Goal: Transaction & Acquisition: Purchase product/service

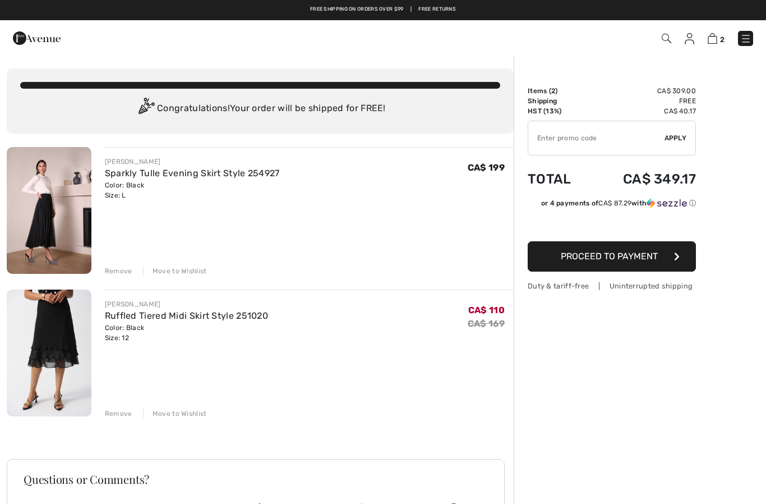
click at [121, 272] on div "Remove" at bounding box center [118, 271] width 27 height 10
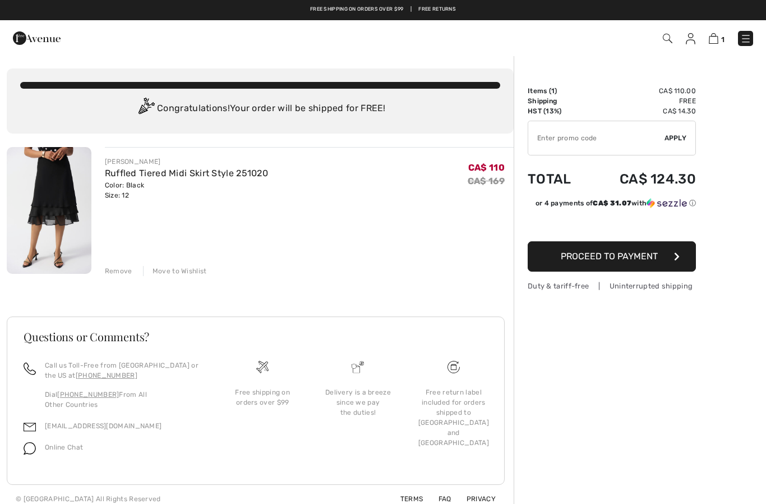
click at [688, 36] on img at bounding box center [691, 38] width 10 height 11
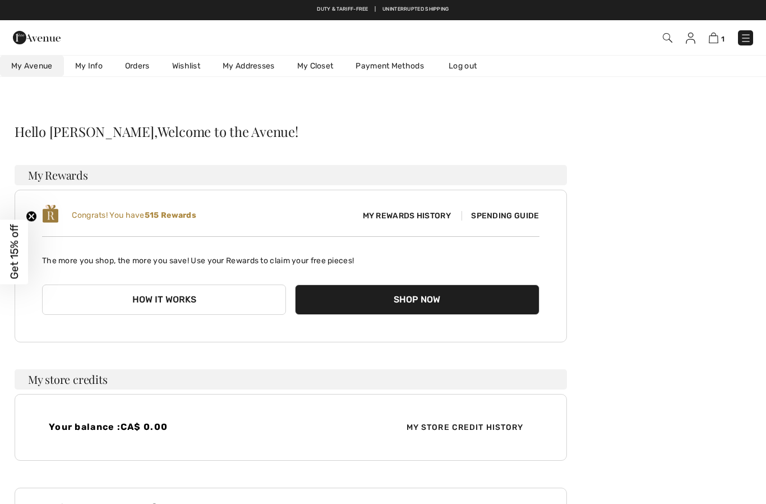
click at [139, 63] on link "Orders" at bounding box center [137, 66] width 47 height 21
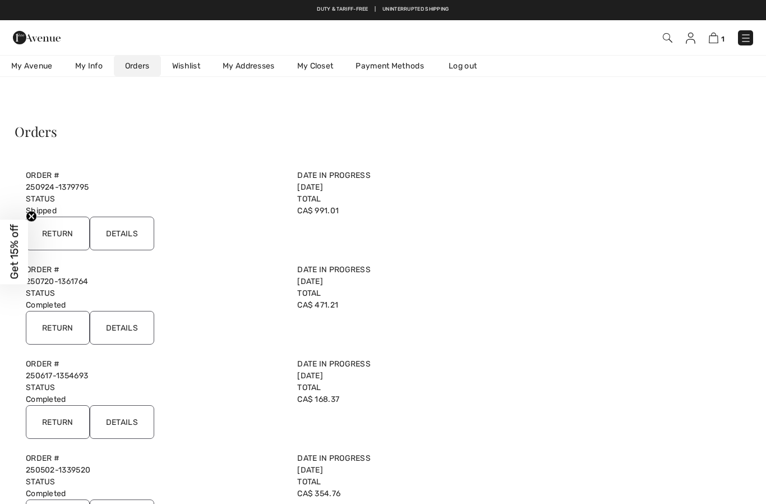
click at [61, 232] on input "Return" at bounding box center [58, 233] width 64 height 34
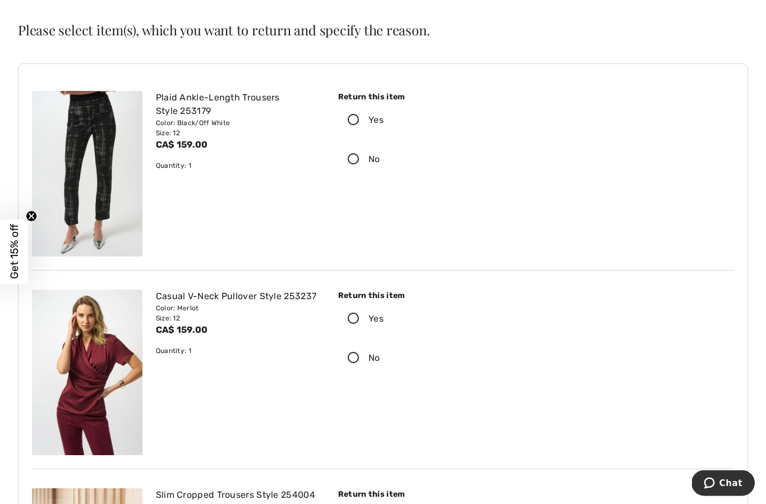
scroll to position [82, 0]
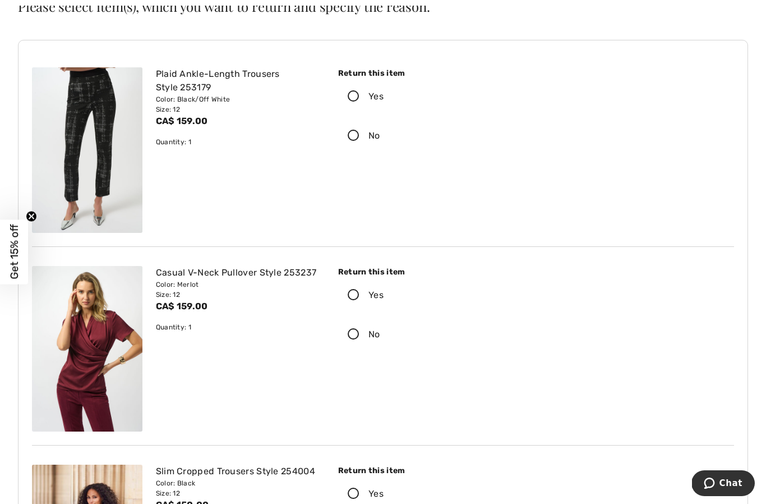
click at [351, 293] on icon at bounding box center [354, 295] width 30 height 12
click at [384, 293] on input "Yes" at bounding box center [387, 295] width 7 height 34
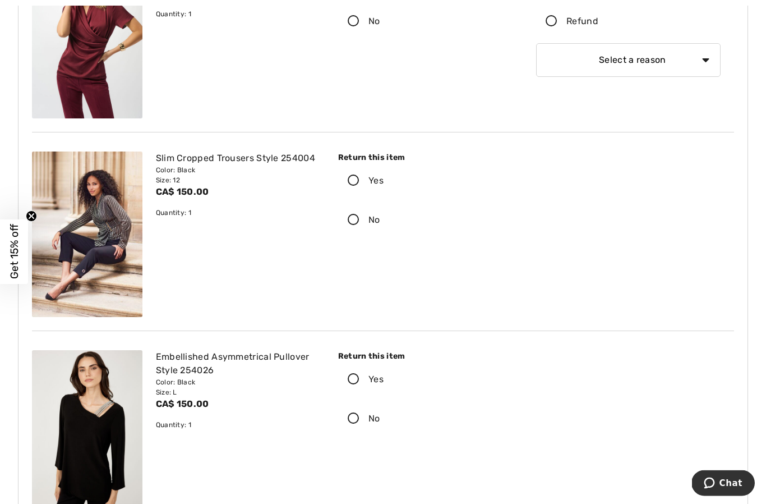
scroll to position [395, 0]
click at [354, 390] on label "Yes" at bounding box center [430, 379] width 185 height 35
click at [384, 390] on input "Yes" at bounding box center [387, 379] width 7 height 34
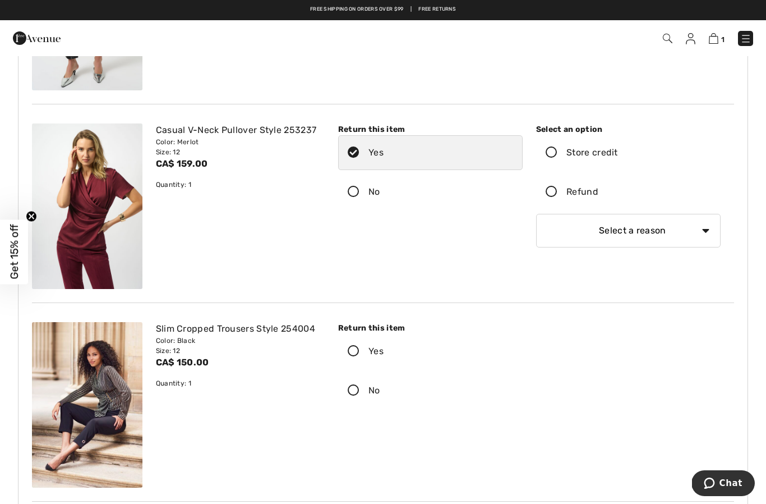
scroll to position [224, 0]
click at [701, 226] on select "Select a reason I received the wrong product or size My order arrived too late …" at bounding box center [628, 231] width 185 height 34
select select "4"
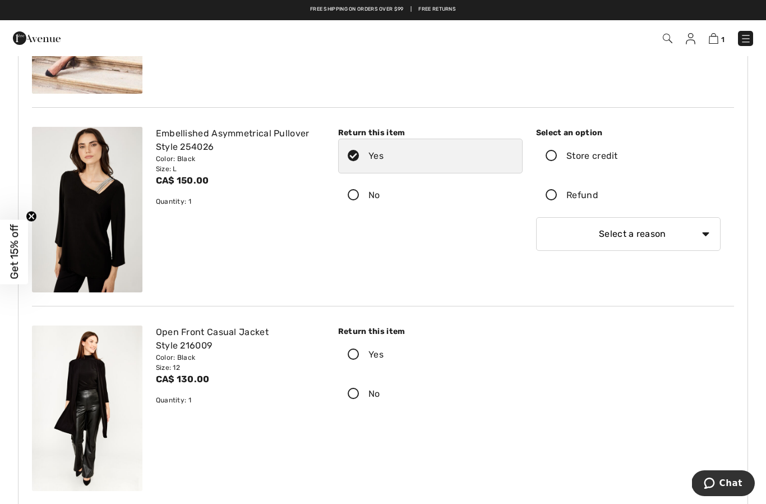
scroll to position [618, 0]
click at [678, 233] on select "Select a reason I received the wrong product or size My order arrived too late …" at bounding box center [628, 235] width 185 height 34
select select "4"
click at [547, 201] on icon at bounding box center [552, 196] width 30 height 12
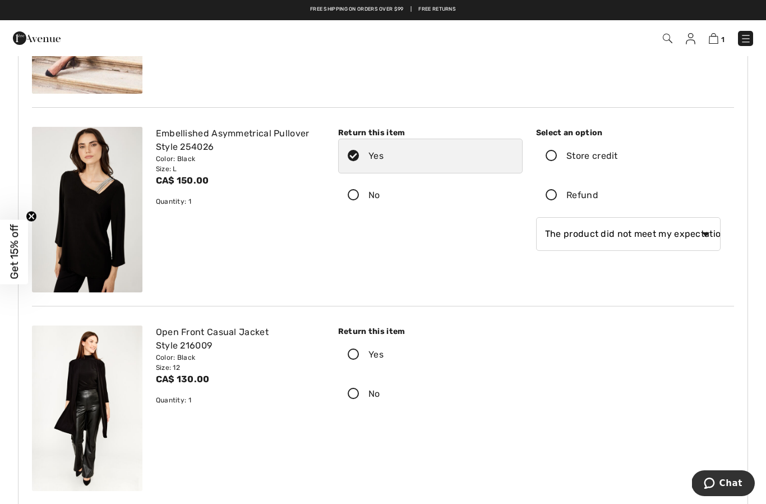
click at [598, 201] on input "Refund" at bounding box center [601, 195] width 7 height 34
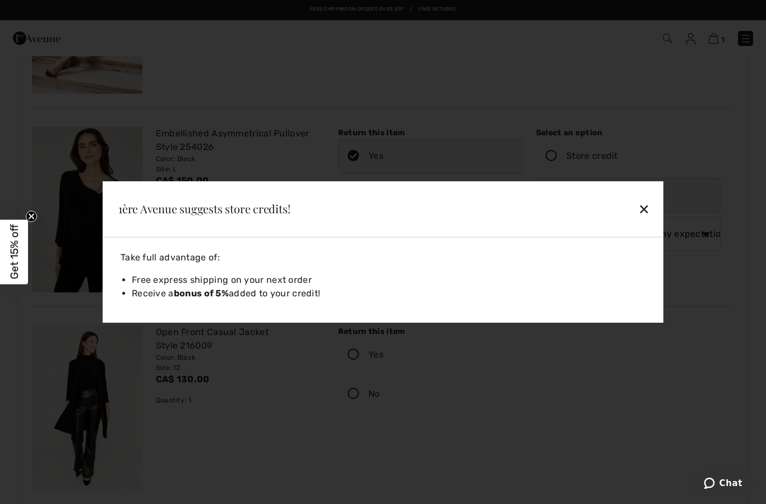
click at [646, 220] on div "✕" at bounding box center [590, 209] width 129 height 24
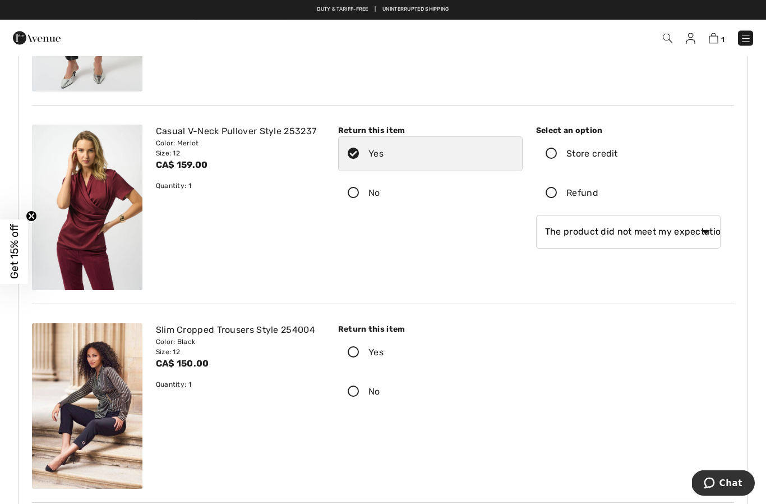
scroll to position [223, 0]
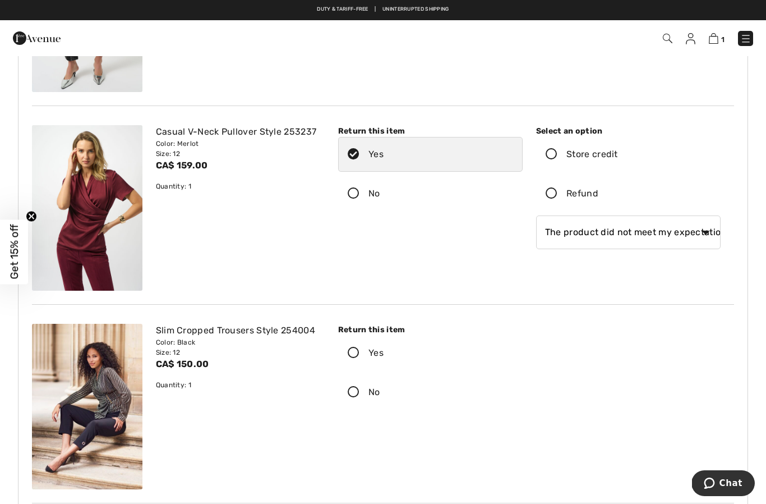
click at [554, 196] on icon at bounding box center [552, 194] width 30 height 12
click at [598, 196] on input "Refund" at bounding box center [601, 194] width 7 height 34
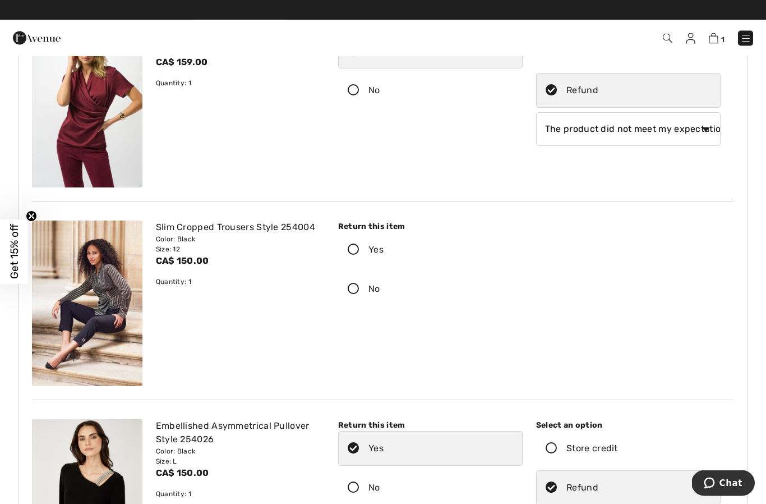
scroll to position [326, 0]
click at [359, 252] on icon at bounding box center [354, 250] width 30 height 12
click at [384, 252] on input "Yes" at bounding box center [387, 250] width 7 height 34
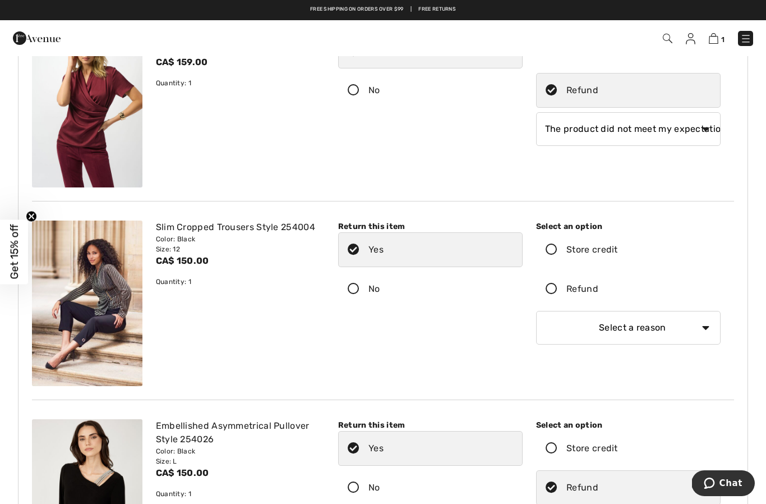
click at [557, 293] on icon at bounding box center [552, 289] width 30 height 12
click at [598, 293] on input "Refund" at bounding box center [601, 289] width 7 height 34
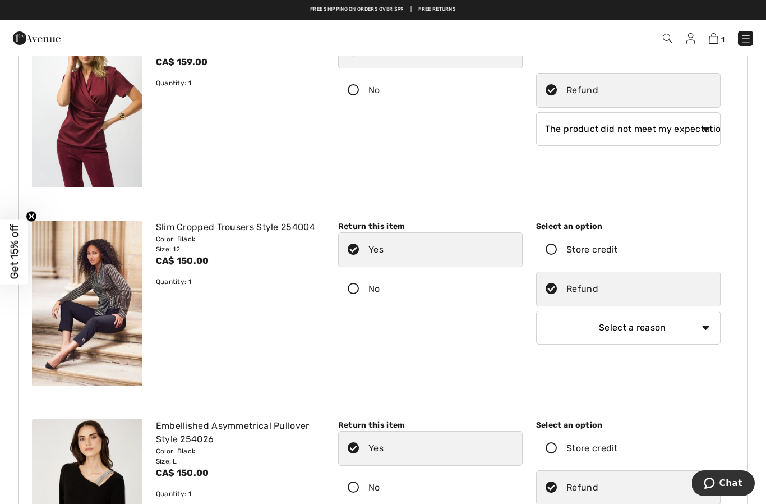
click at [708, 333] on select "Select a reason I received the wrong product or size My order arrived too late …" at bounding box center [628, 328] width 185 height 34
select select "4"
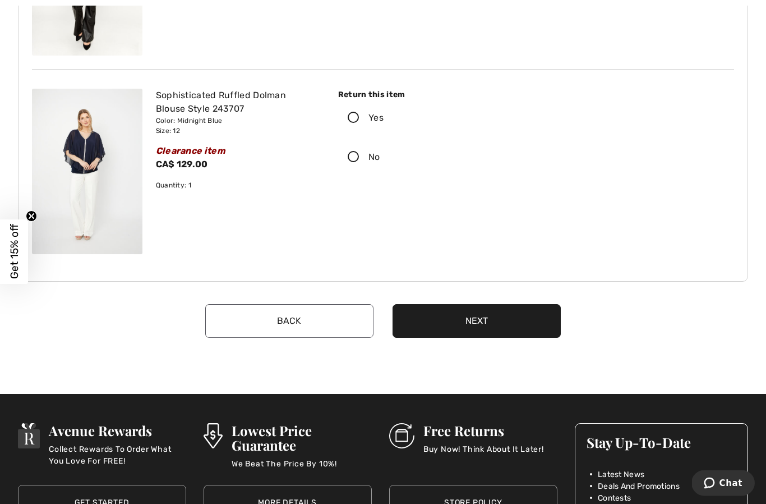
scroll to position [1055, 0]
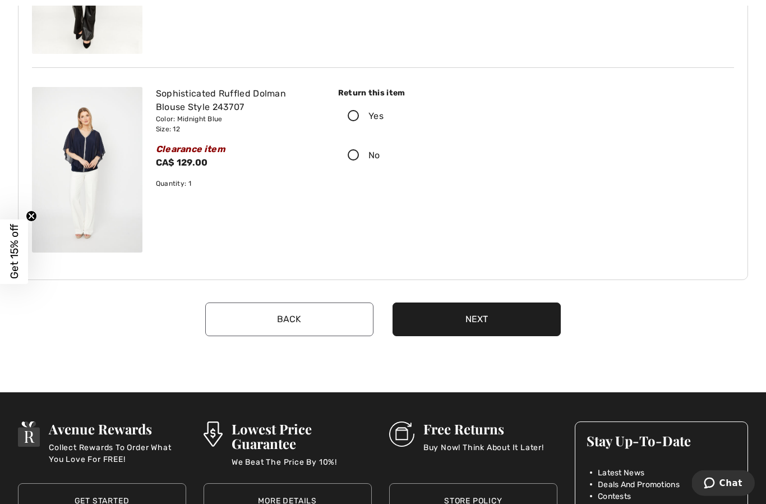
click at [494, 313] on button "Next" at bounding box center [477, 320] width 168 height 34
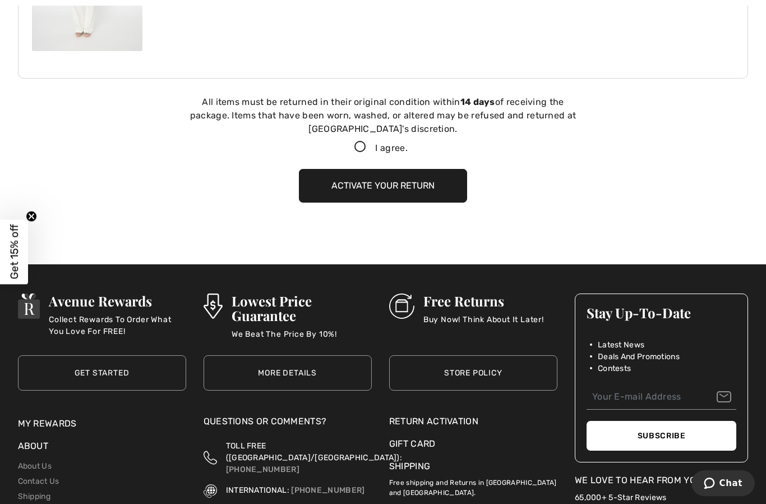
scroll to position [1284, 0]
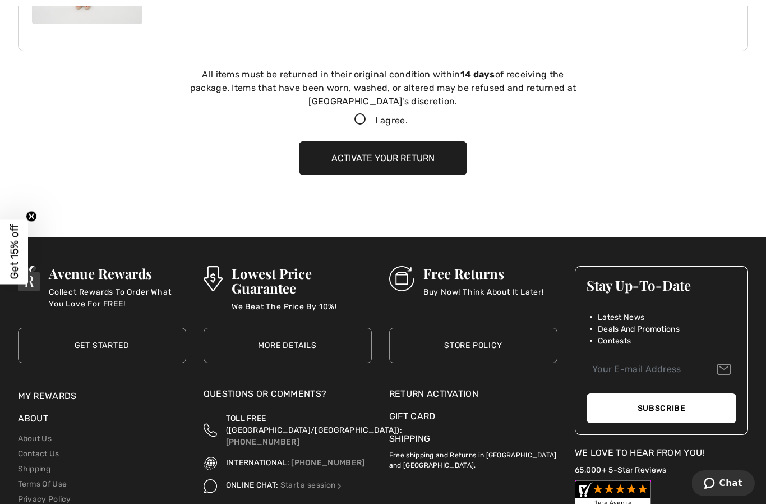
click at [353, 126] on label "I agree." at bounding box center [382, 120] width 75 height 13
click at [408, 123] on input "I agree." at bounding box center [411, 119] width 7 height 7
checkbox input "true"
click at [402, 154] on button "Activate your return" at bounding box center [383, 158] width 168 height 34
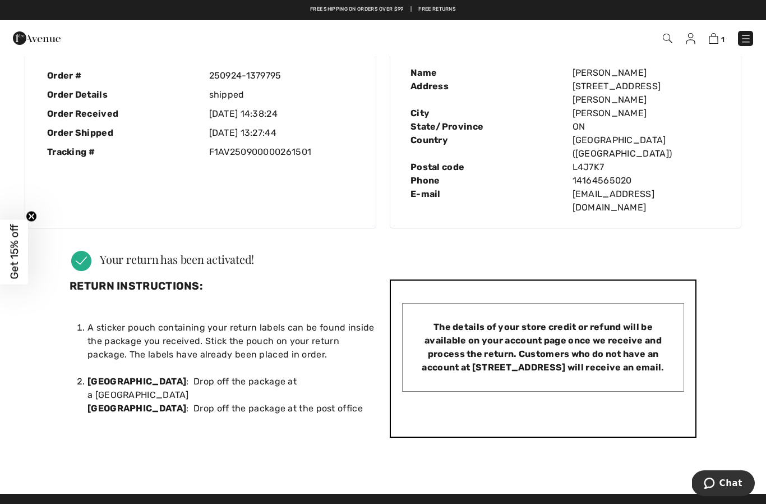
scroll to position [0, 0]
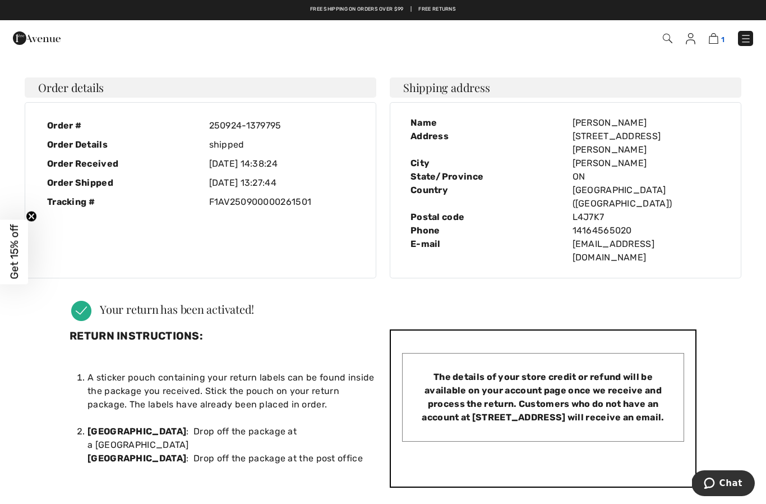
click at [718, 34] on img at bounding box center [714, 38] width 10 height 11
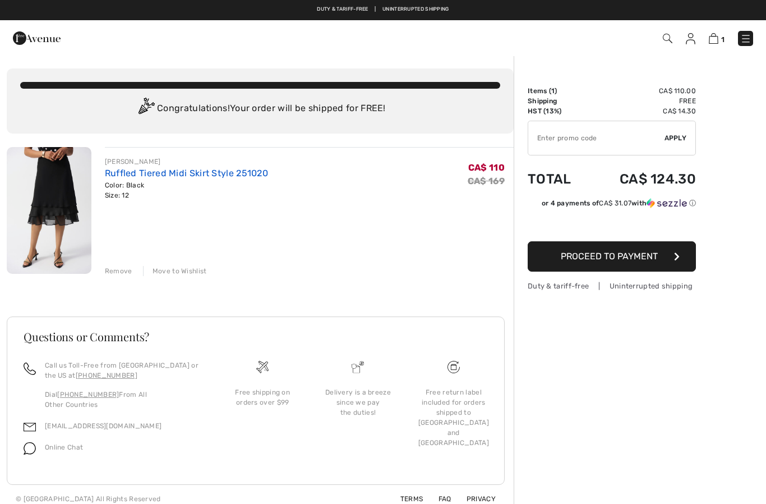
click at [209, 168] on link "Ruffled Tiered Midi Skirt Style 251020" at bounding box center [186, 173] width 163 height 11
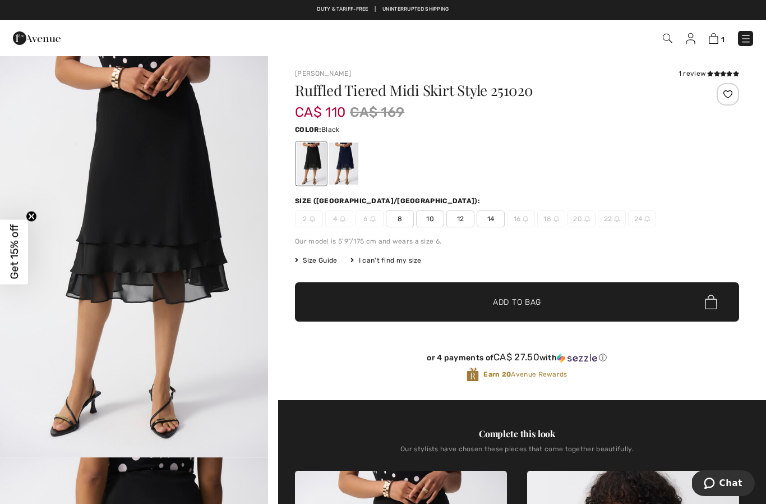
click at [351, 162] on div at bounding box center [343, 163] width 29 height 42
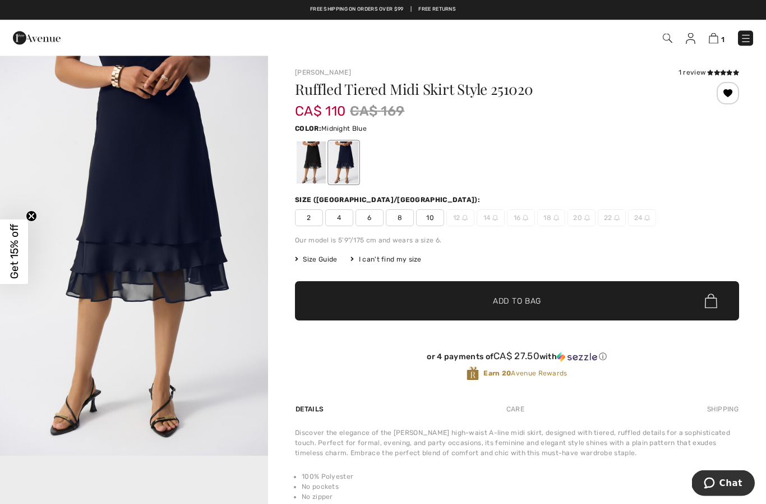
scroll to position [1, 0]
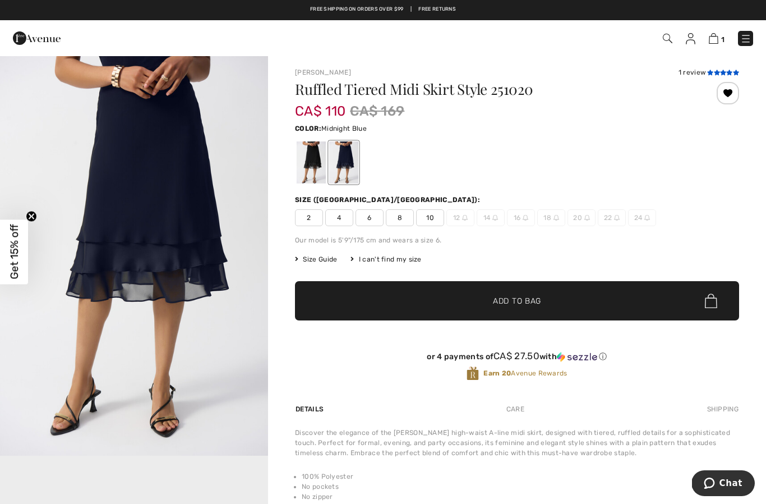
click at [715, 71] on icon at bounding box center [717, 73] width 6 height 6
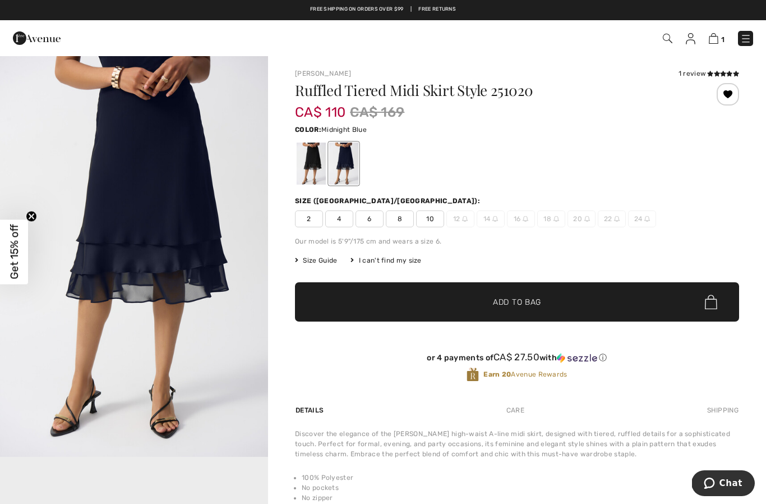
click at [309, 167] on div at bounding box center [311, 163] width 29 height 42
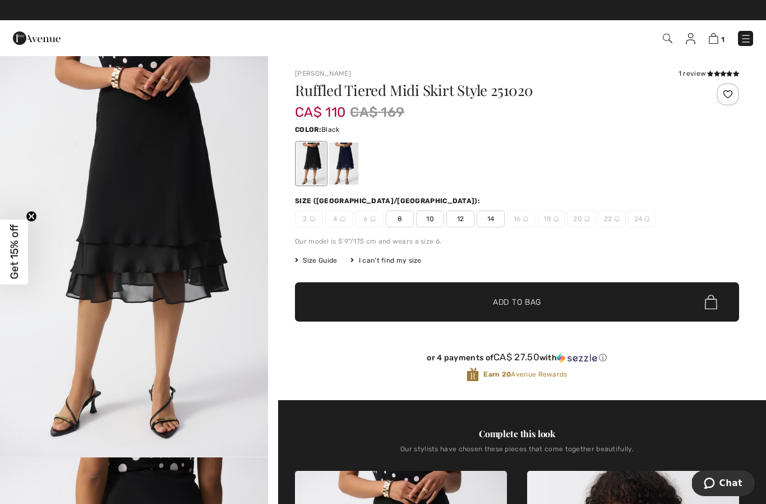
click at [349, 164] on div at bounding box center [343, 163] width 29 height 42
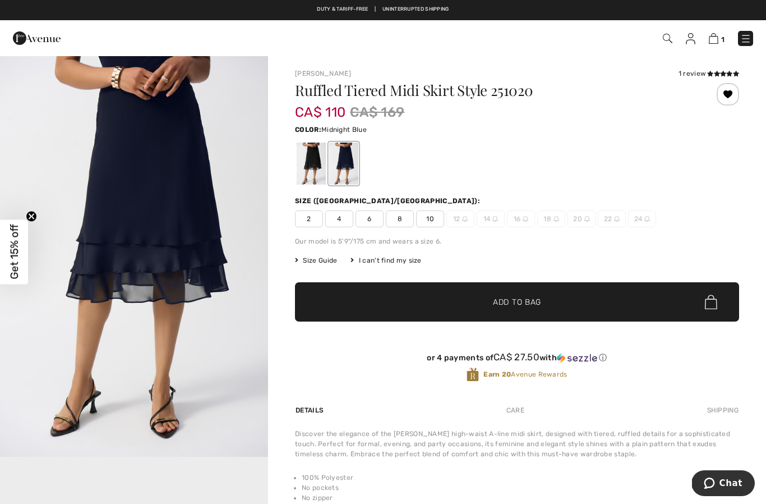
click at [749, 36] on img at bounding box center [745, 38] width 11 height 11
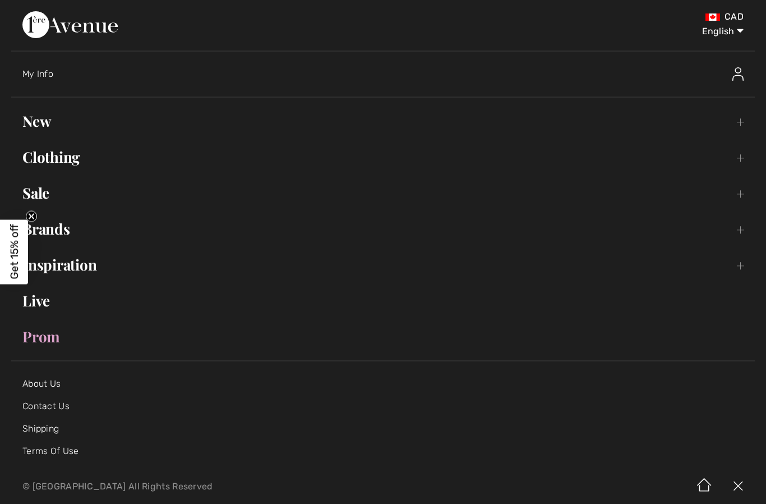
click at [73, 158] on link "Clothing Toggle submenu" at bounding box center [383, 157] width 744 height 25
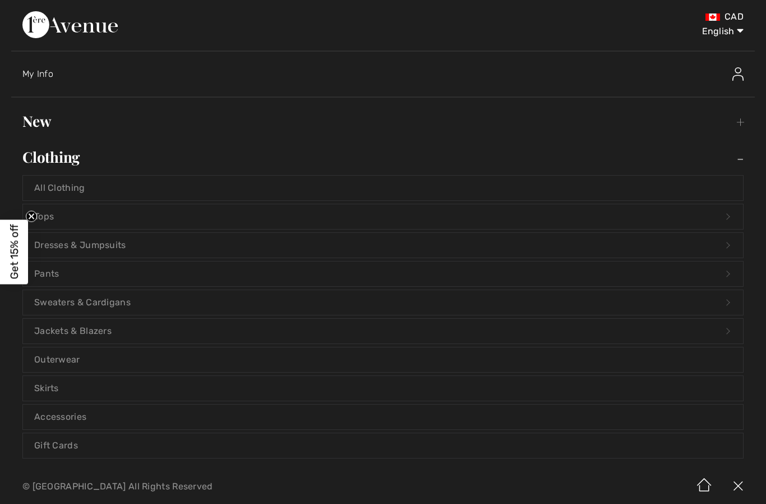
click at [109, 389] on link "Skirts" at bounding box center [383, 388] width 720 height 25
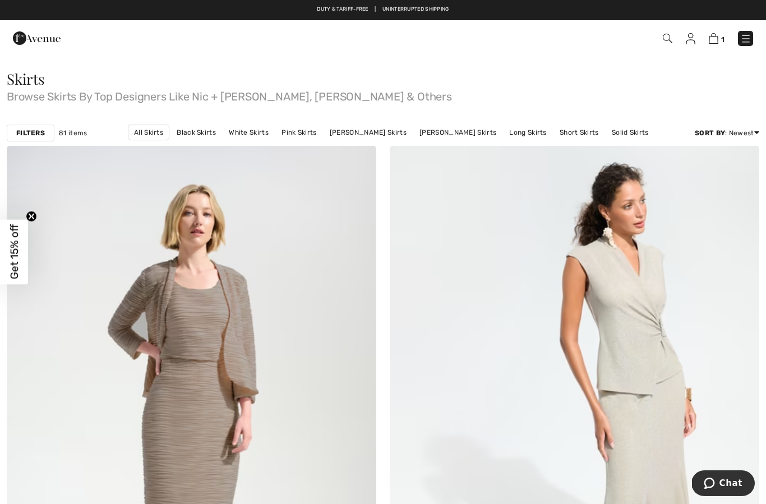
click at [32, 117] on div "Skirts Browse Skirts By Top Designers Like Nic + [PERSON_NAME], [PERSON_NAME] &…" at bounding box center [383, 96] width 766 height 48
click at [33, 135] on strong "Filters" at bounding box center [30, 133] width 29 height 10
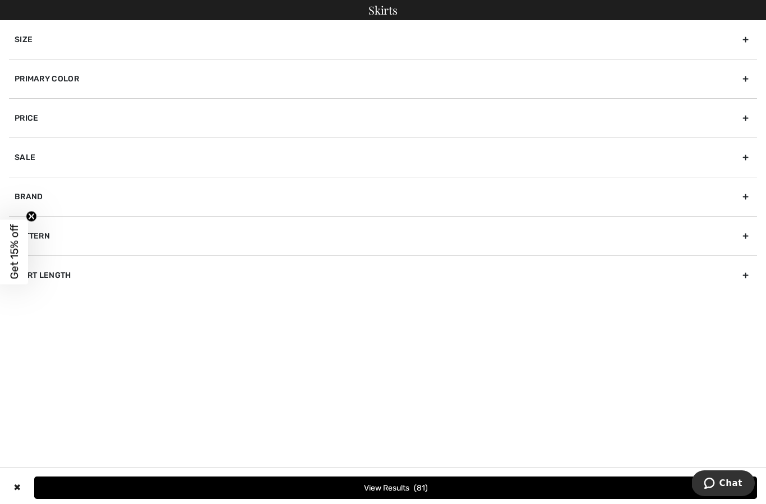
click at [204, 78] on div "Primary Color" at bounding box center [383, 78] width 748 height 39
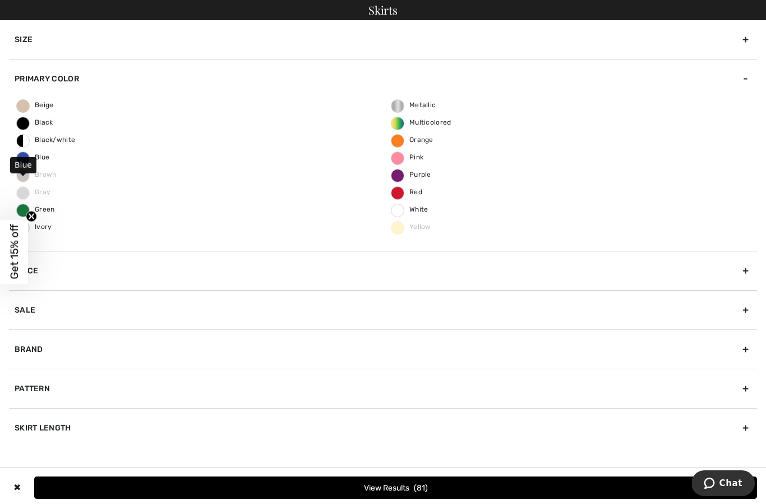
click at [26, 157] on span "Blue" at bounding box center [33, 157] width 33 height 8
click at [0, 0] on input "Blue" at bounding box center [0, 0] width 0 height 0
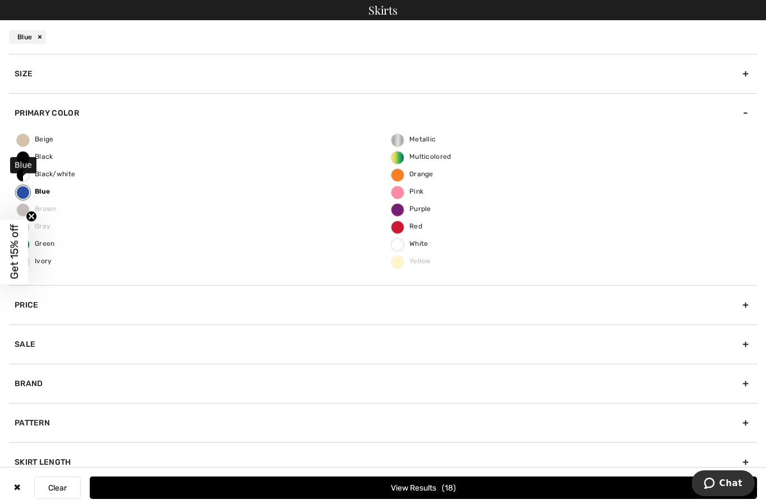
click at [442, 485] on span "18" at bounding box center [449, 488] width 14 height 10
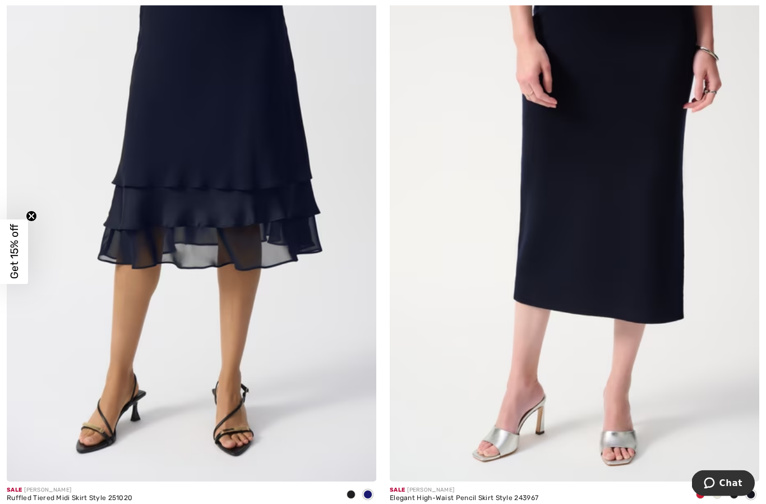
scroll to position [3206, 0]
click at [720, 498] on div at bounding box center [717, 495] width 17 height 19
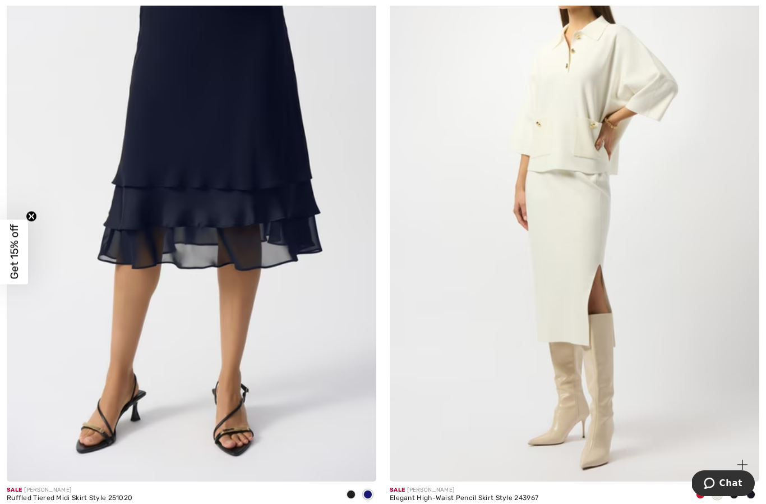
click at [736, 495] on span at bounding box center [734, 494] width 9 height 9
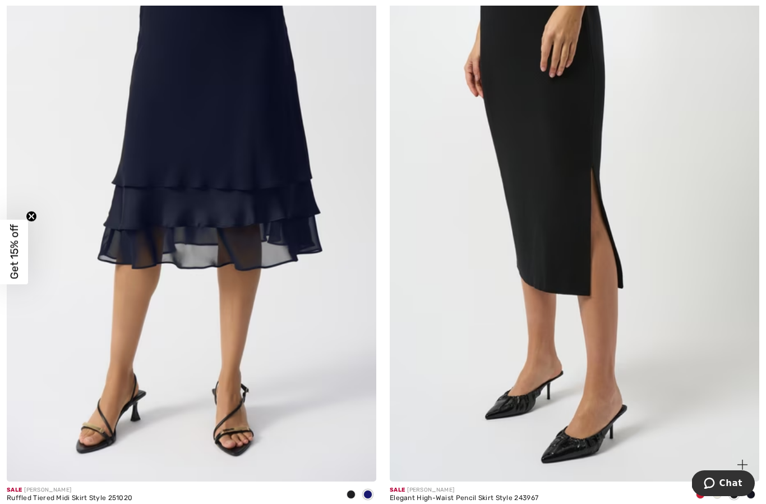
click at [609, 333] on img at bounding box center [575, 204] width 370 height 555
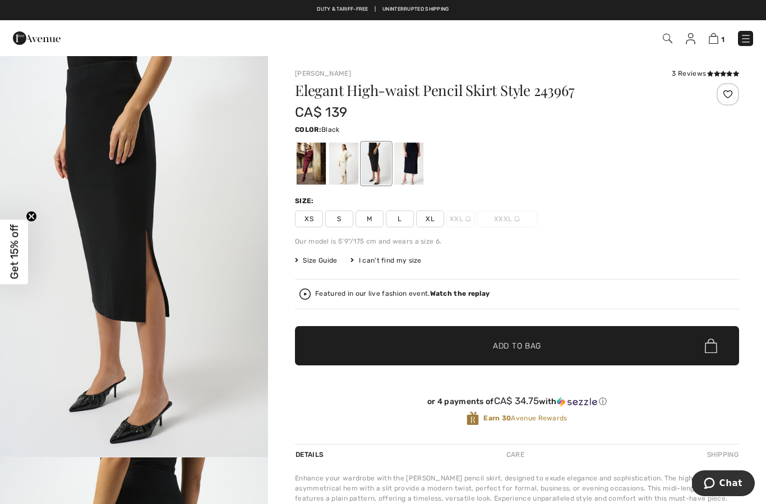
click at [385, 155] on div at bounding box center [376, 163] width 29 height 42
click at [413, 165] on div at bounding box center [408, 163] width 29 height 42
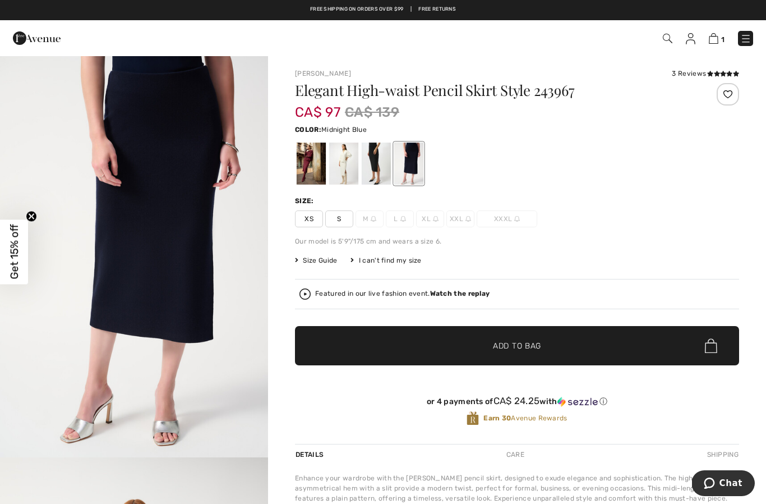
click at [352, 157] on div at bounding box center [343, 163] width 29 height 42
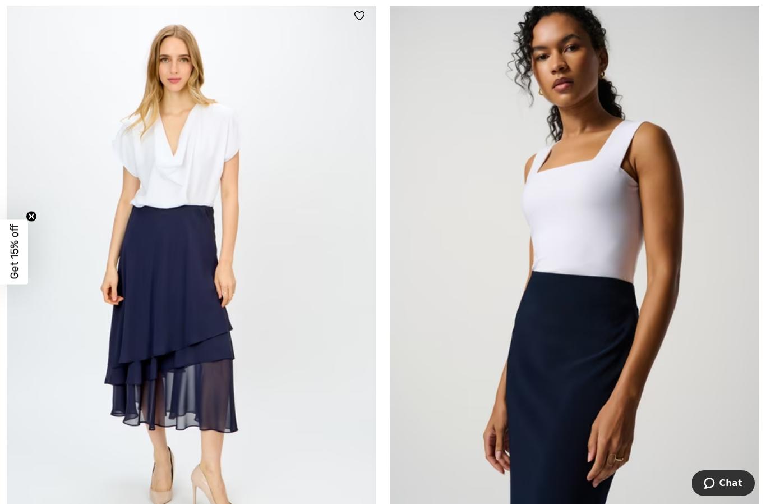
scroll to position [4465, 0]
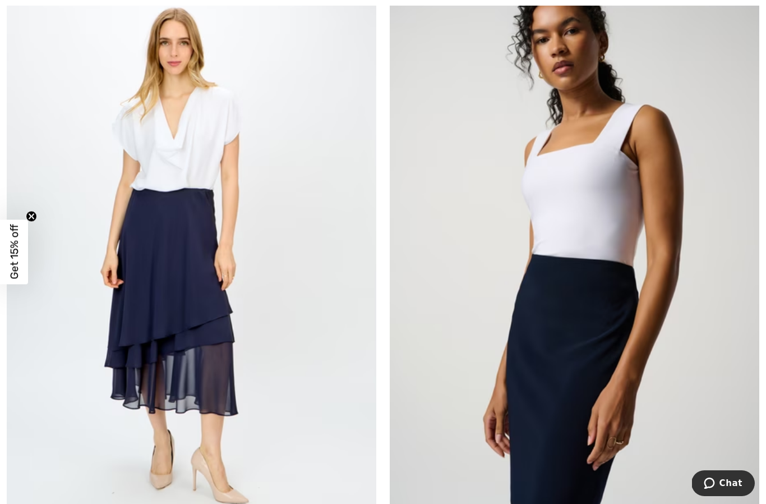
click at [180, 253] on img at bounding box center [192, 259] width 370 height 555
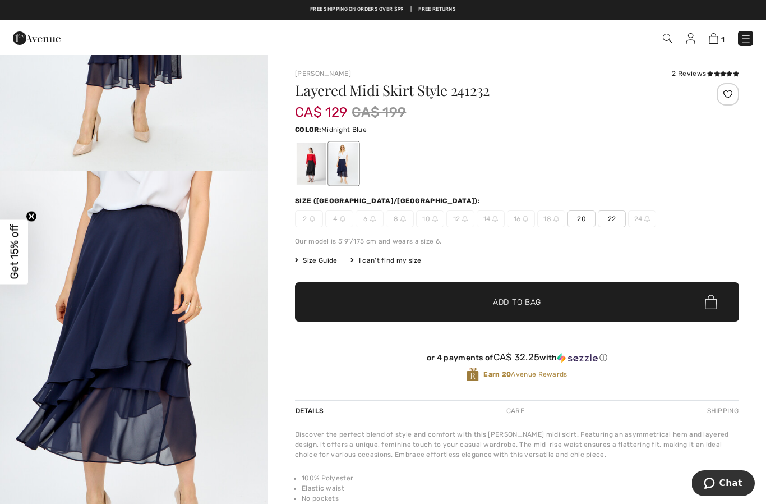
scroll to position [552, 0]
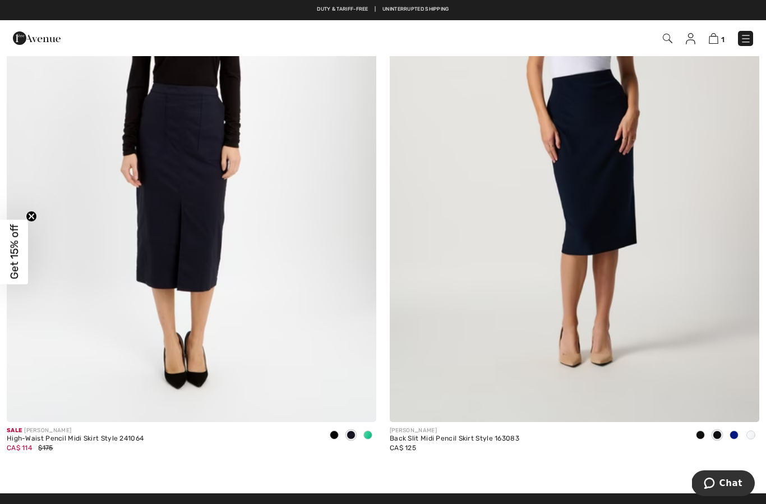
scroll to position [5151, 0]
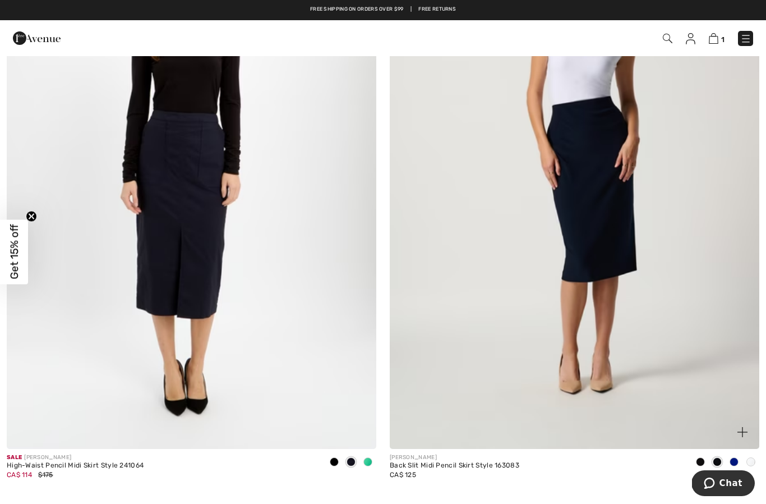
click at [747, 461] on span at bounding box center [750, 461] width 9 height 9
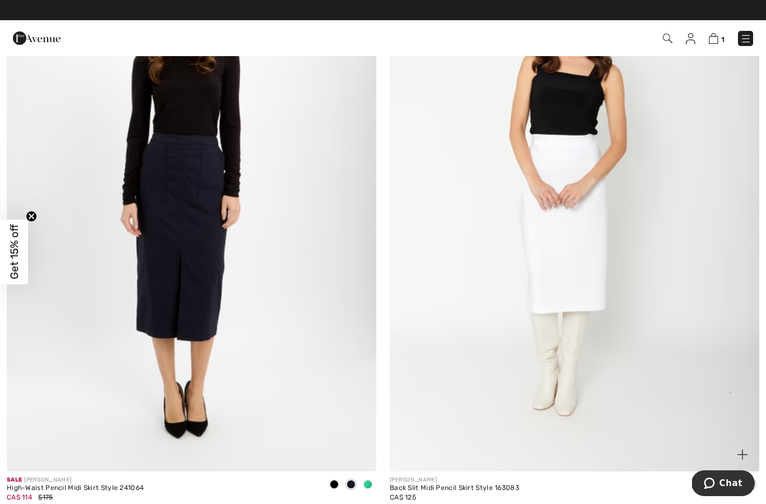
scroll to position [5128, 0]
click at [186, 235] on img at bounding box center [192, 195] width 370 height 555
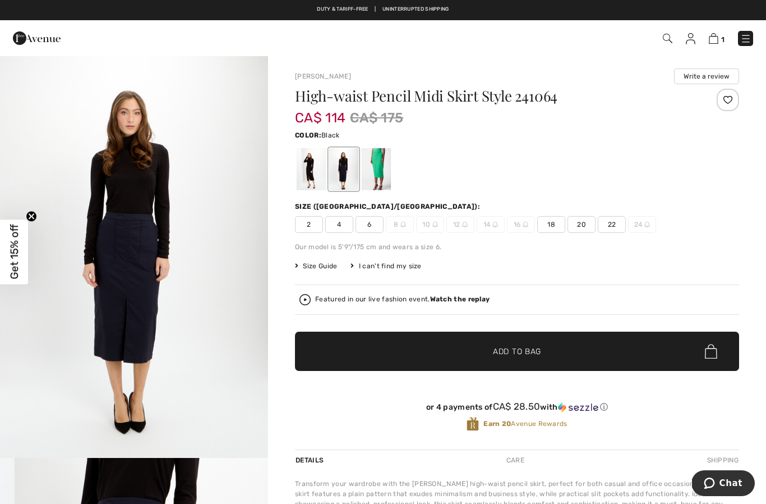
click at [318, 179] on div at bounding box center [311, 169] width 29 height 42
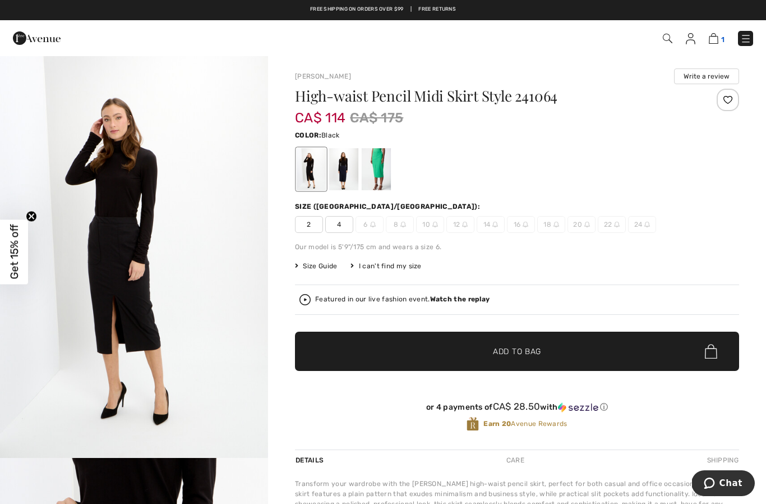
click at [717, 41] on img at bounding box center [714, 38] width 10 height 11
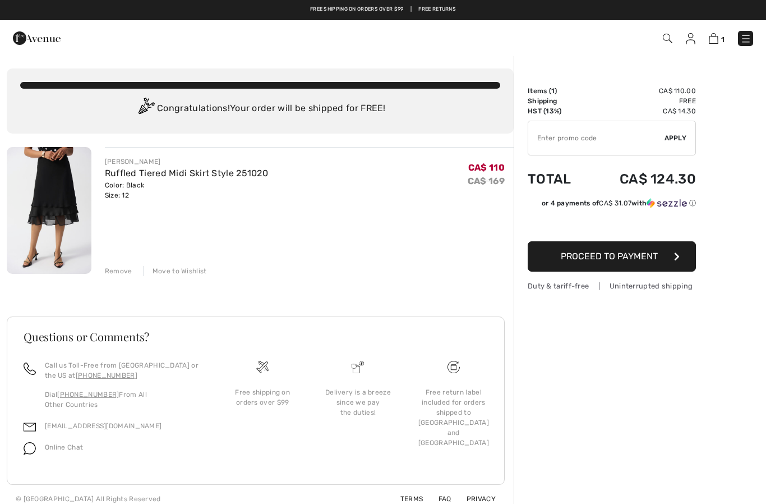
click at [317, 173] on div "JOSEPH RIBKOFF Ruffled Tiered Midi Skirt Style 251020 Color: Black Size: 12 Fin…" at bounding box center [309, 178] width 409 height 44
click at [380, 239] on div "JOSEPH RIBKOFF Ruffled Tiered Midi Skirt Style 251020 Color: Black Size: 12 Fin…" at bounding box center [309, 211] width 409 height 129
click at [168, 177] on link "Ruffled Tiered Midi Skirt Style 251020" at bounding box center [186, 173] width 163 height 11
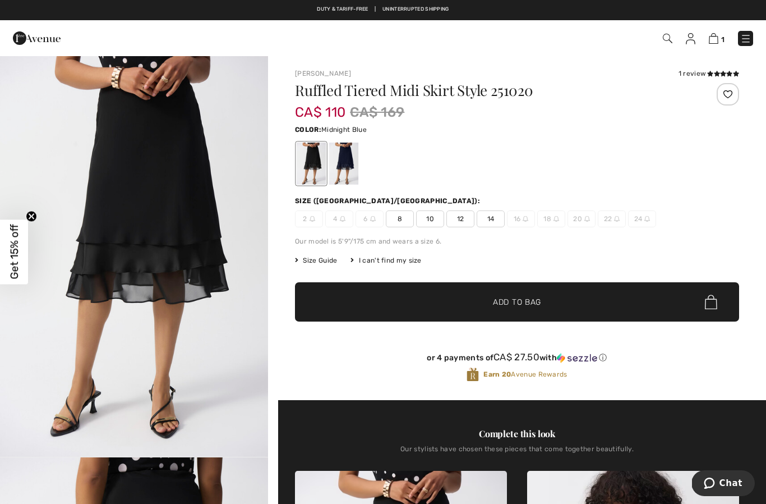
click at [345, 160] on div at bounding box center [343, 163] width 29 height 42
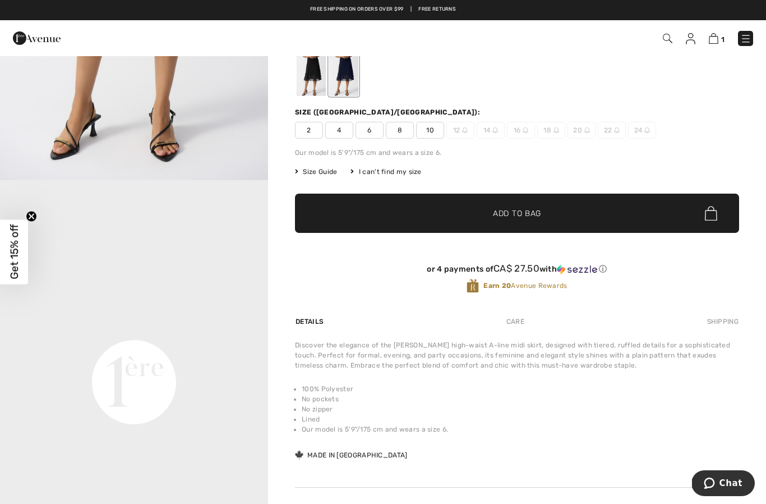
scroll to position [266, 0]
click at [263, 315] on video "Your browser does not support the video tag." at bounding box center [134, 248] width 268 height 134
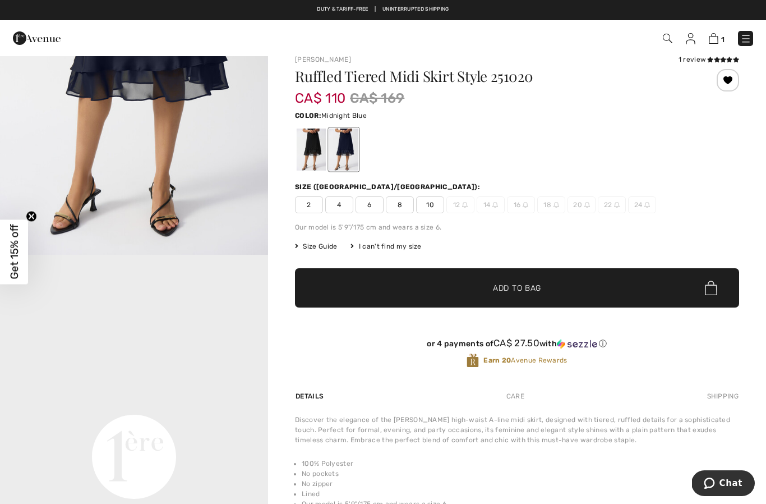
scroll to position [13, 0]
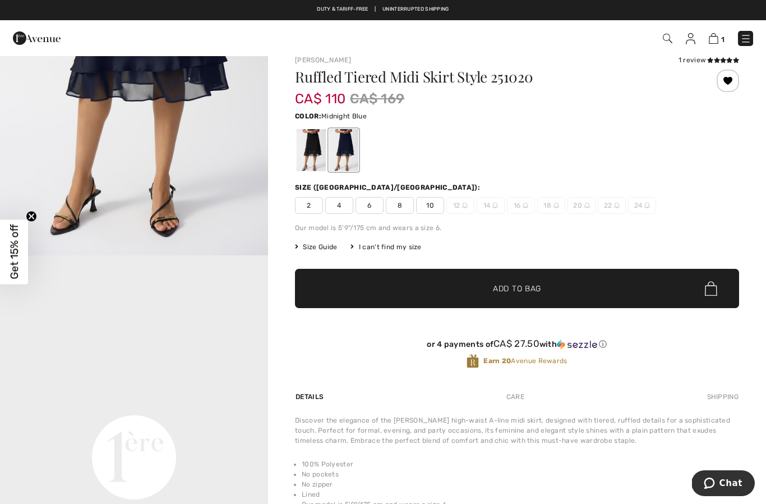
click at [430, 203] on span "10" at bounding box center [430, 205] width 28 height 17
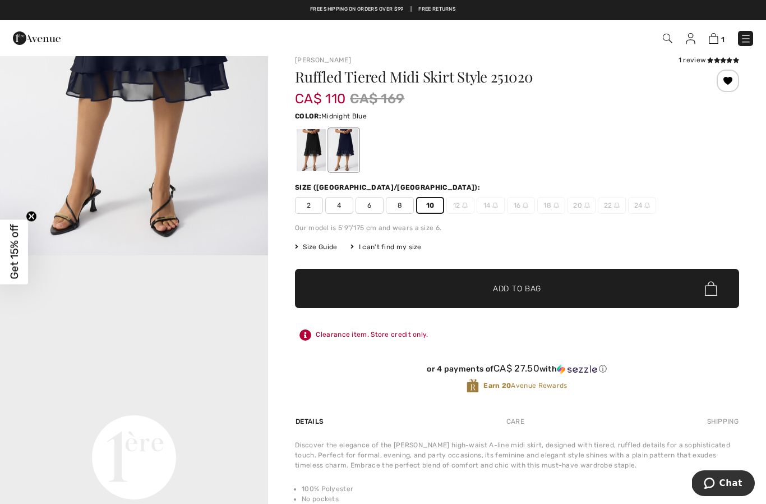
click at [527, 289] on span "Add to Bag" at bounding box center [517, 289] width 48 height 12
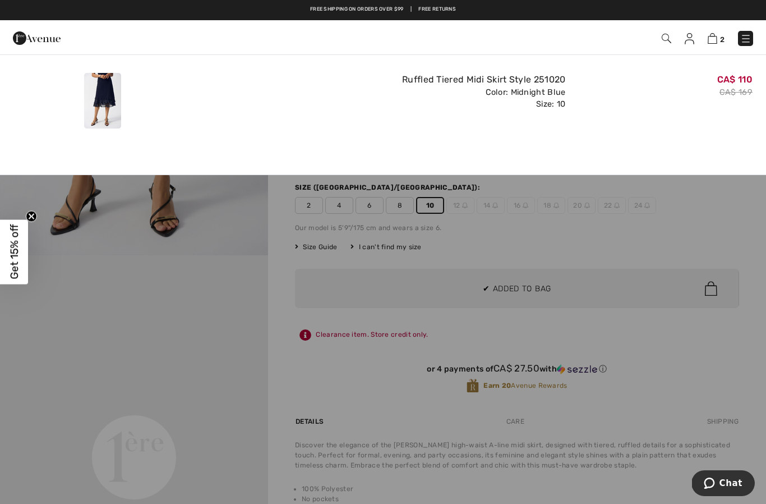
scroll to position [0, 0]
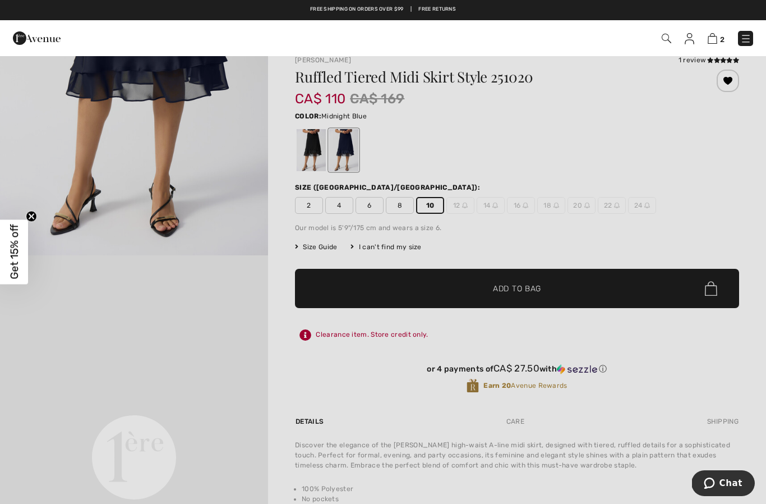
click at [671, 228] on div at bounding box center [383, 252] width 766 height 504
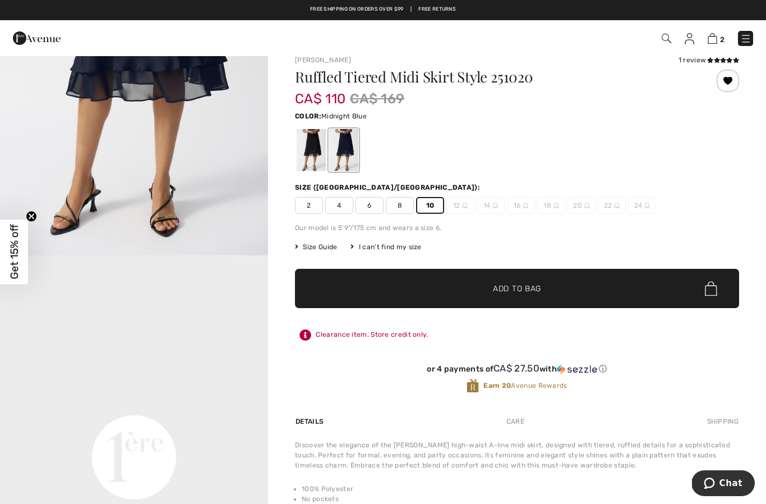
click at [743, 38] on img at bounding box center [745, 38] width 11 height 11
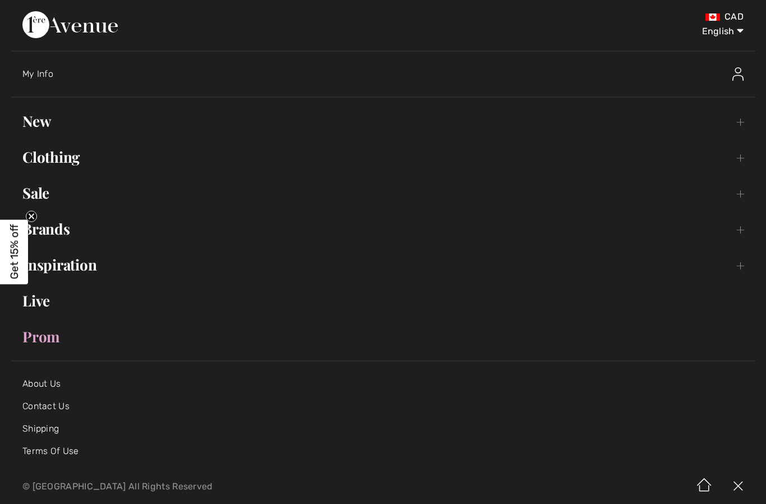
click at [66, 154] on link "Clothing Toggle submenu" at bounding box center [383, 157] width 744 height 25
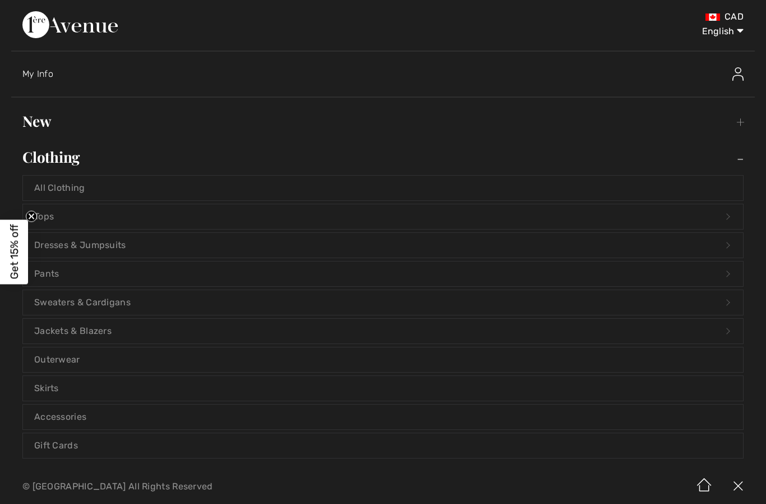
click at [63, 391] on link "Skirts" at bounding box center [383, 388] width 720 height 25
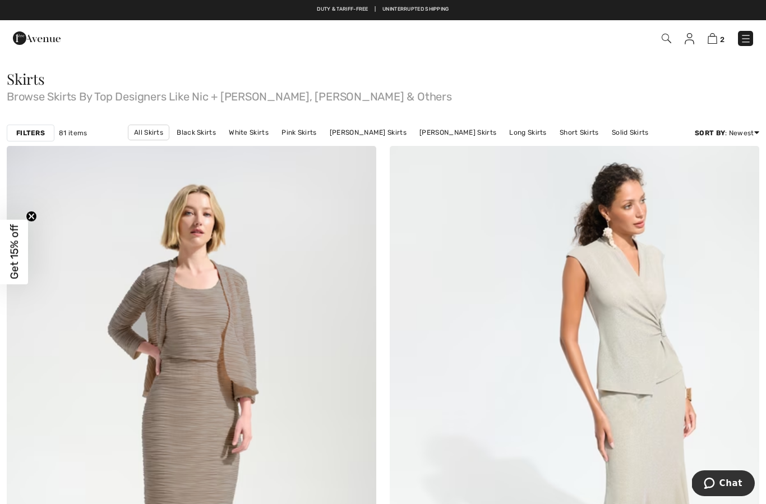
click at [39, 130] on strong "Filters" at bounding box center [30, 133] width 29 height 10
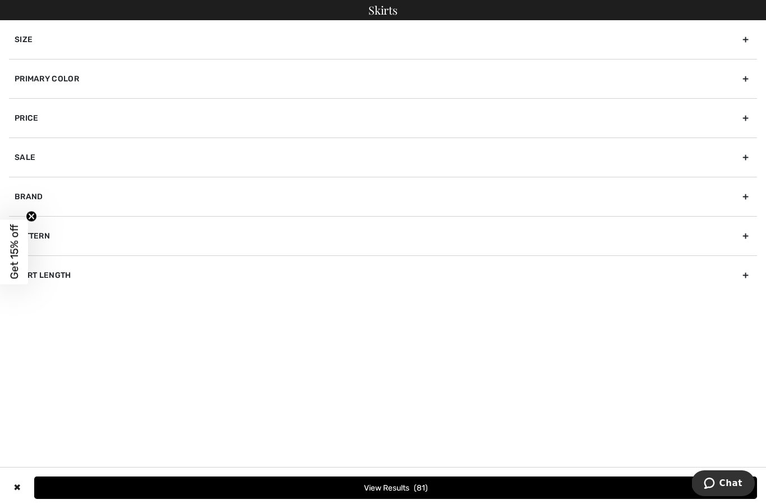
click at [215, 84] on div "Primary Color" at bounding box center [383, 78] width 748 height 39
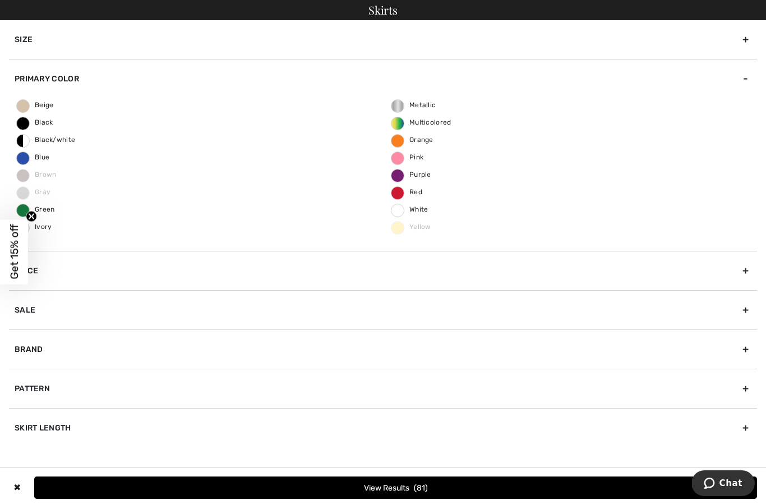
click at [29, 158] on span "Blue" at bounding box center [33, 157] width 33 height 8
click at [0, 0] on input "Blue" at bounding box center [0, 0] width 0 height 0
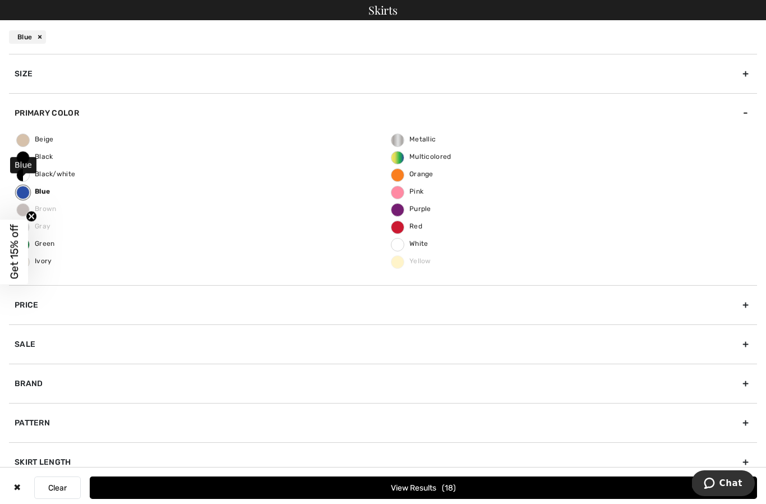
click at [435, 486] on button "View Results 18" at bounding box center [423, 487] width 667 height 22
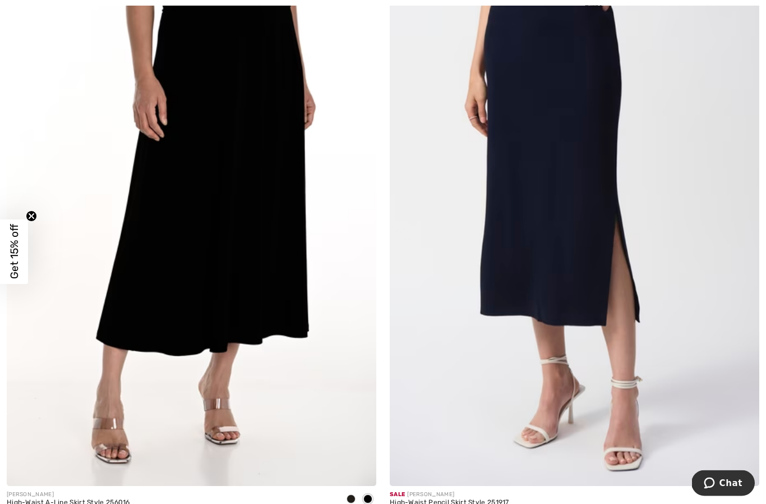
scroll to position [2603, 0]
